Goal: Information Seeking & Learning: Learn about a topic

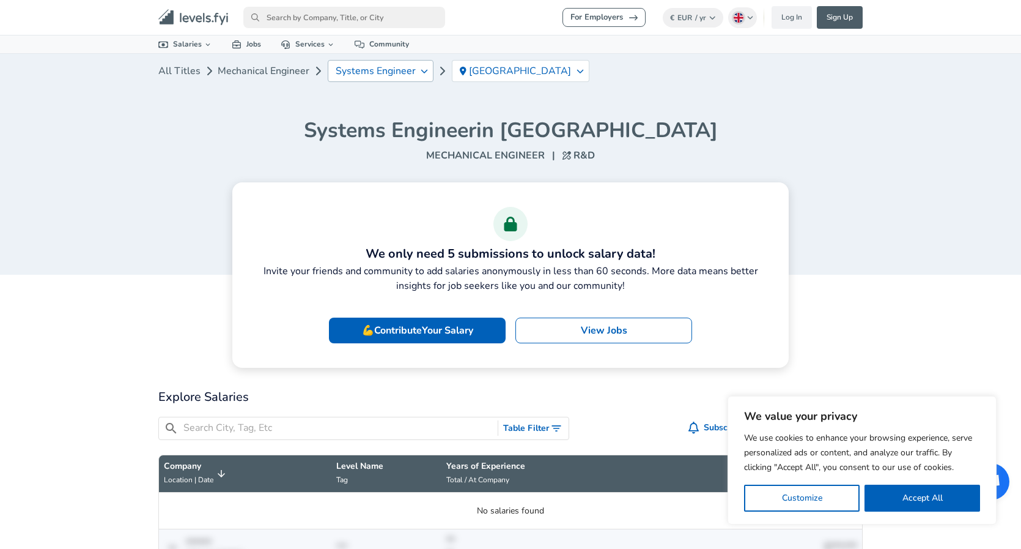
click at [392, 78] on div "Systems Engineer" at bounding box center [381, 71] width 106 height 22
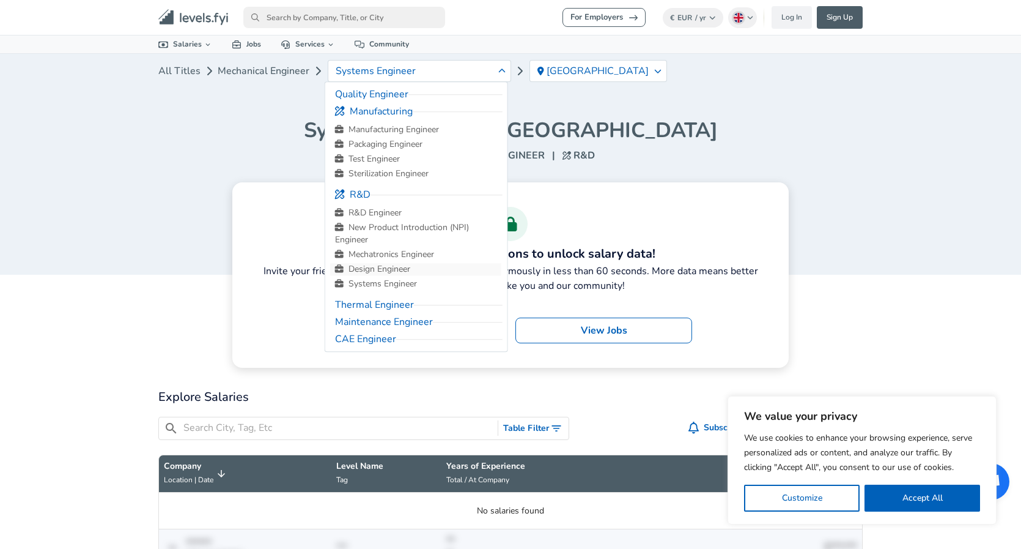
click at [386, 264] on link "Design Engineer" at bounding box center [415, 269] width 171 height 12
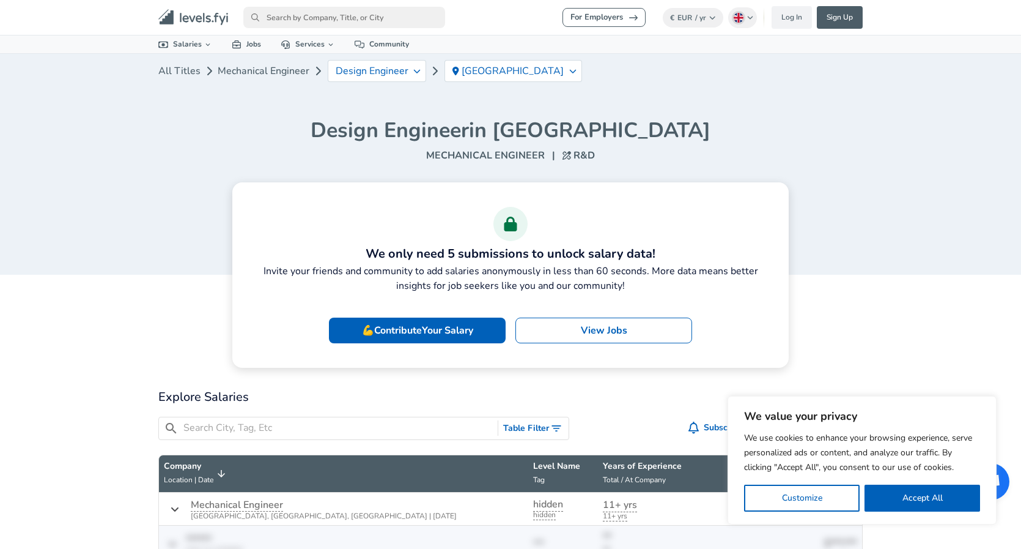
click at [263, 64] on link "Mechanical Engineer" at bounding box center [264, 71] width 92 height 24
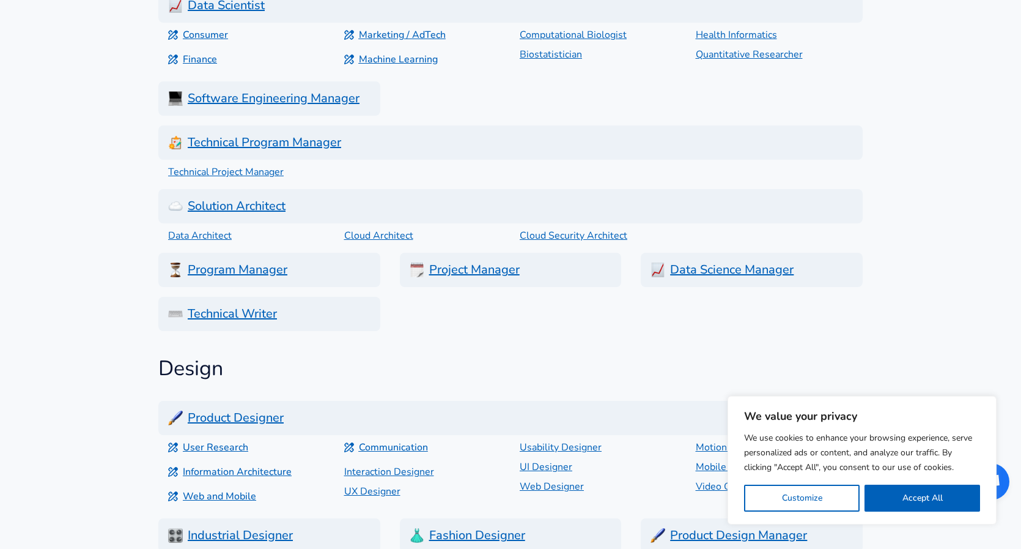
scroll to position [673, 0]
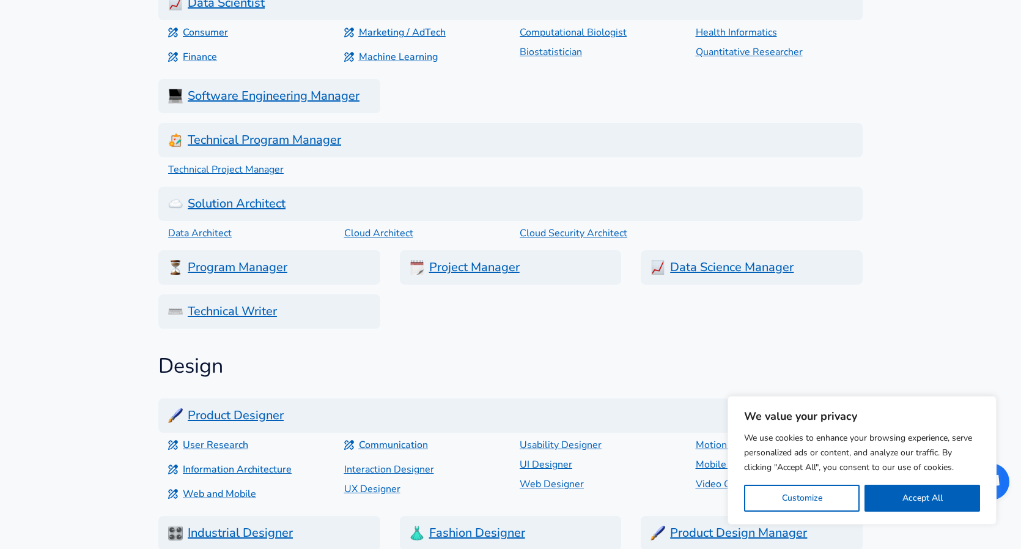
click at [334, 100] on h6 "Software Engineering Manager" at bounding box center [269, 96] width 222 height 34
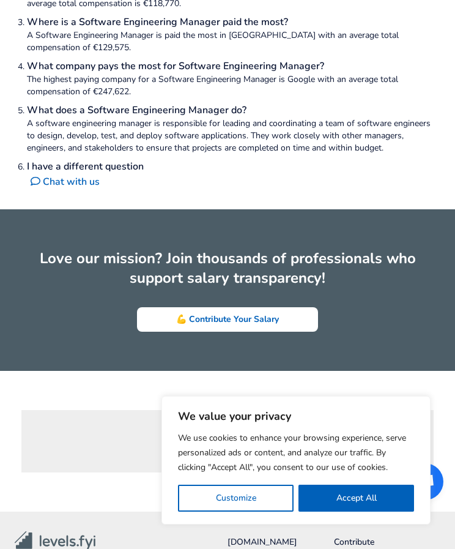
scroll to position [2219, 0]
